Goal: Transaction & Acquisition: Purchase product/service

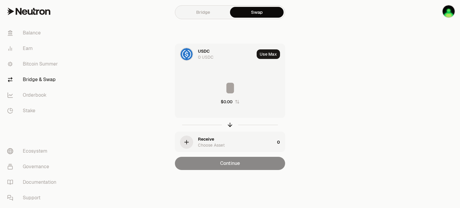
click at [204, 50] on div "USDC" at bounding box center [204, 51] width 12 height 6
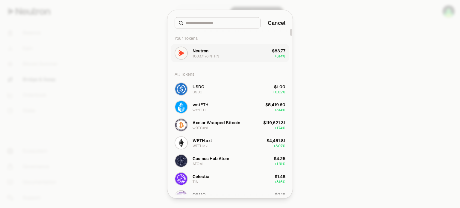
click at [208, 52] on div "Neutron" at bounding box center [201, 51] width 16 height 6
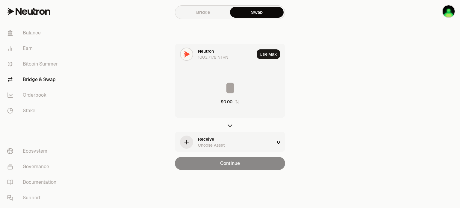
click at [223, 137] on div "Receive Choose Asset" at bounding box center [236, 142] width 77 height 12
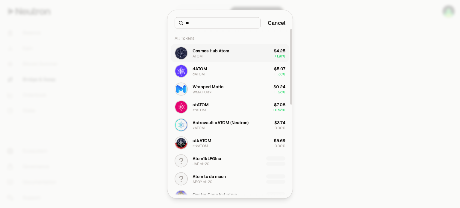
type input "**"
click at [215, 55] on div "Cosmos Hub Atom ATOM" at bounding box center [211, 53] width 37 height 11
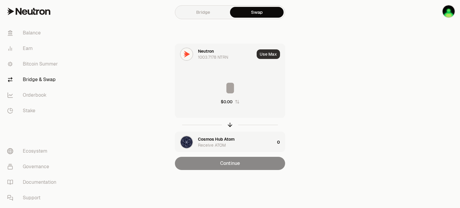
click at [271, 53] on button "Use Max" at bounding box center [268, 54] width 23 height 10
type input "**********"
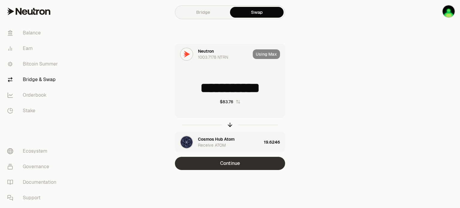
click at [252, 163] on button "Continue" at bounding box center [230, 163] width 110 height 13
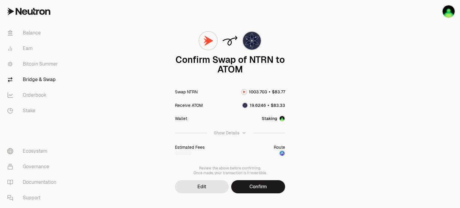
scroll to position [26, 0]
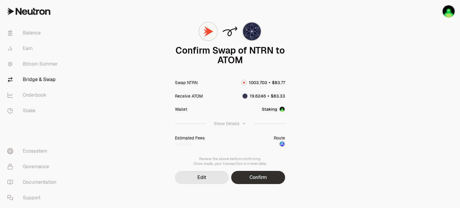
click at [257, 176] on button "Confirm" at bounding box center [258, 177] width 54 height 13
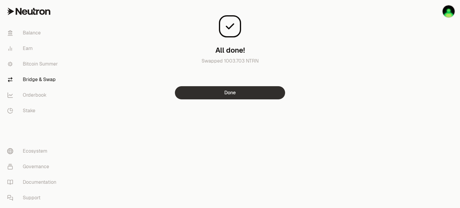
click at [256, 93] on button "Done" at bounding box center [230, 92] width 110 height 13
